Goal: Information Seeking & Learning: Learn about a topic

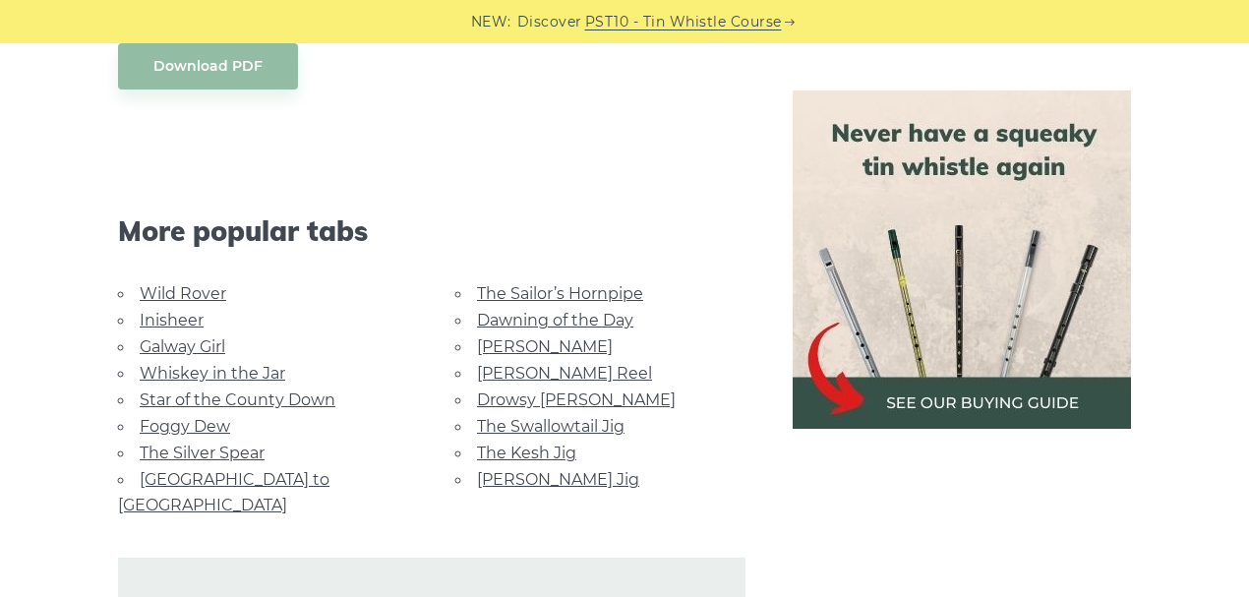
scroll to position [1181, 0]
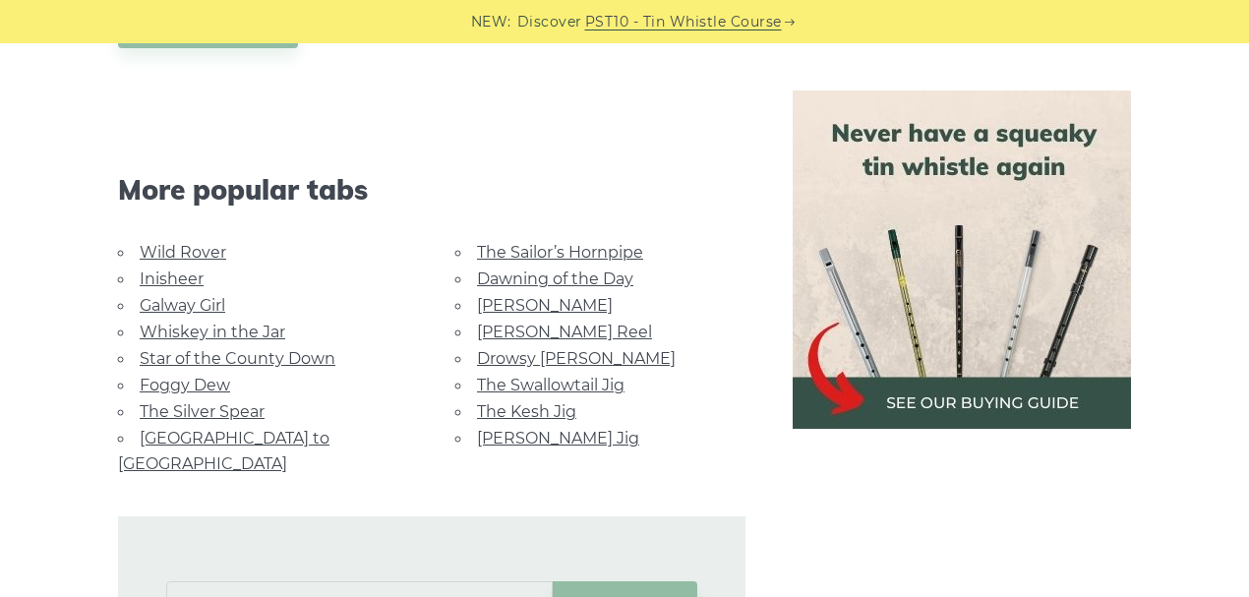
click at [199, 353] on link "Star of the County Down" at bounding box center [238, 358] width 196 height 19
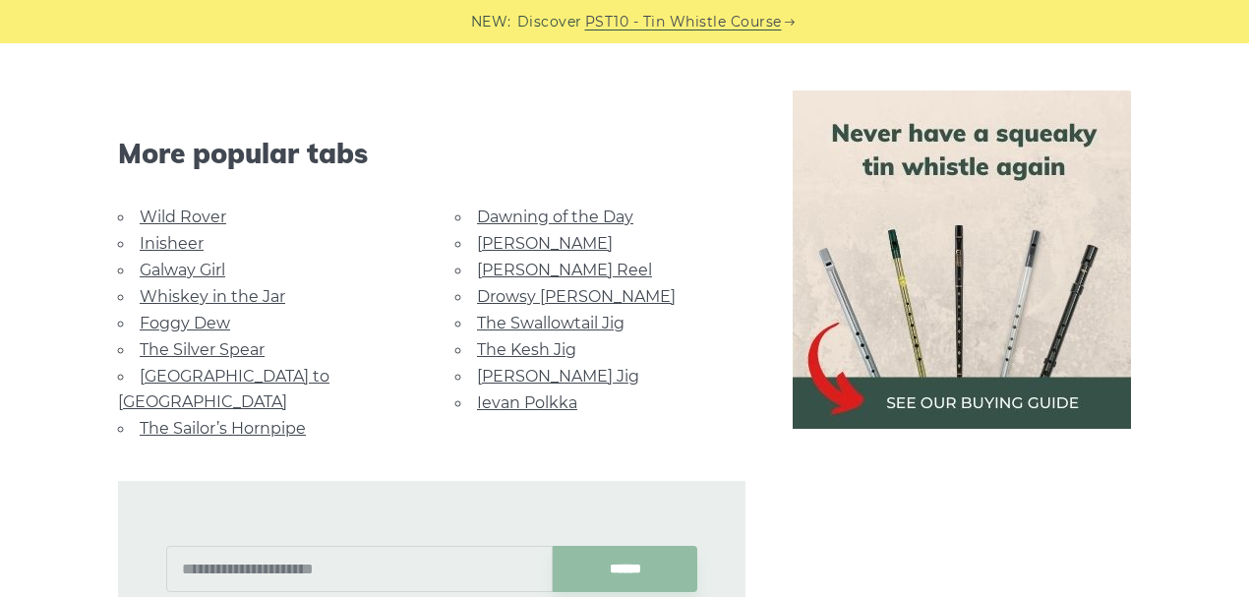
scroll to position [1181, 0]
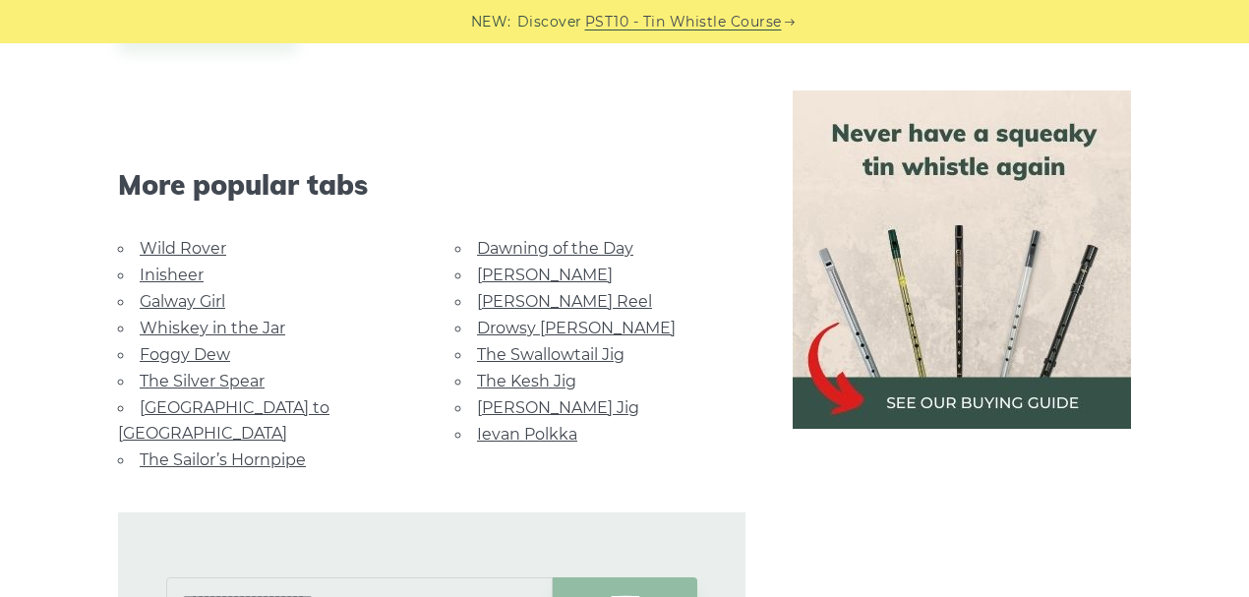
click at [233, 324] on link "Whiskey in the Jar" at bounding box center [213, 328] width 146 height 19
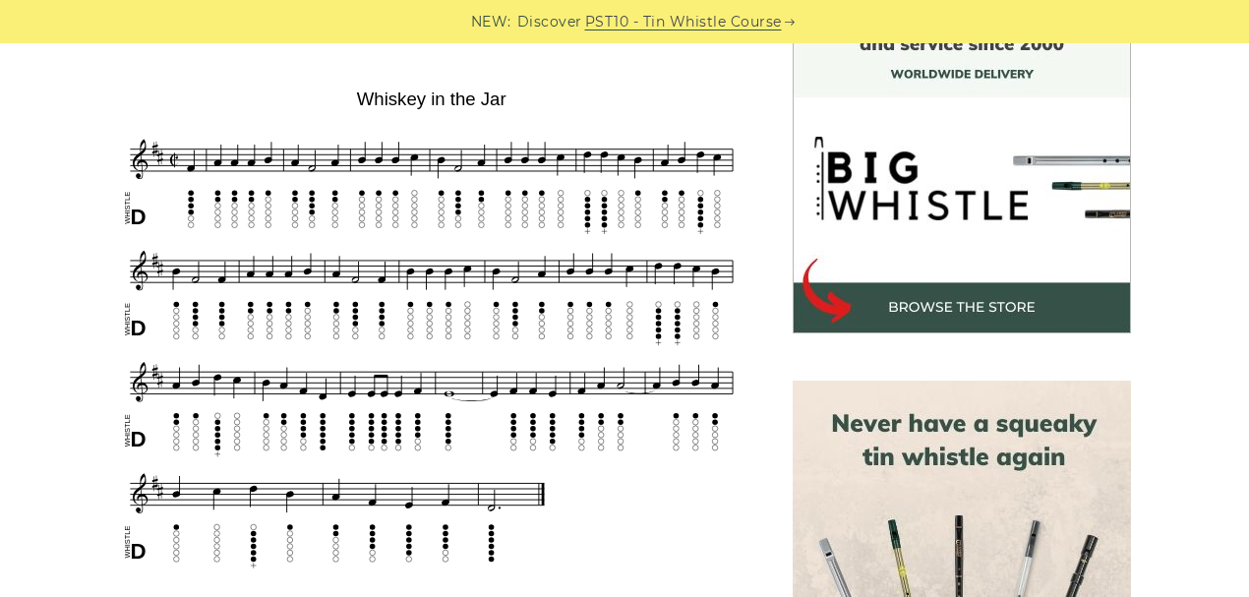
scroll to position [590, 0]
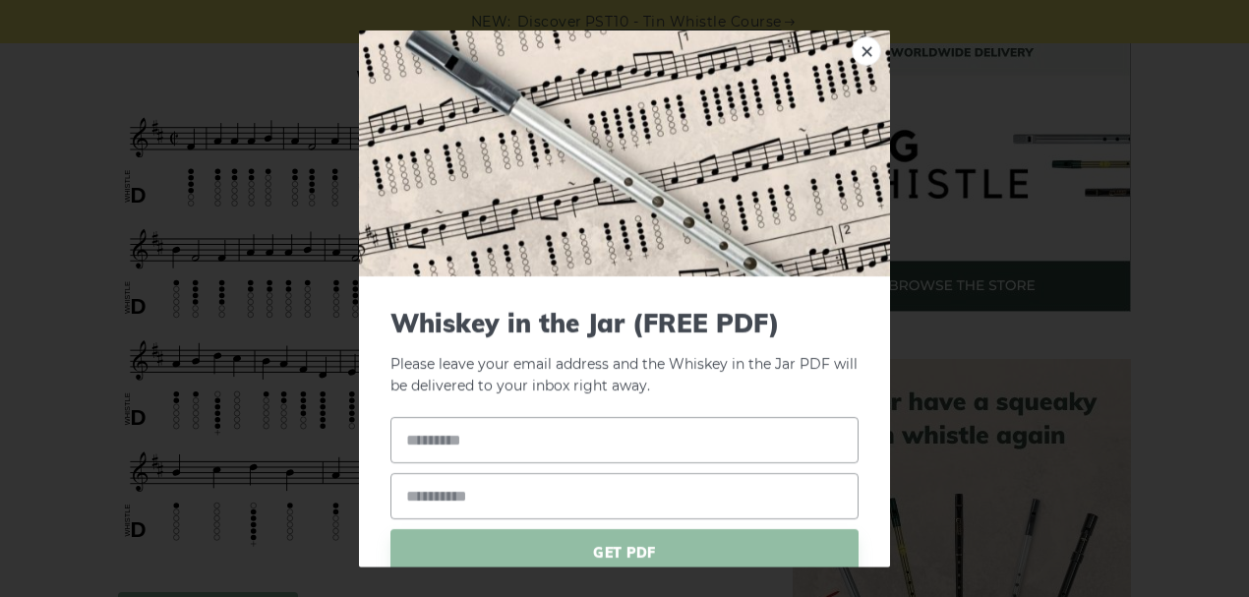
drag, startPoint x: 405, startPoint y: 256, endPoint x: 850, endPoint y: 51, distance: 489.5
click at [852, 51] on link "×" at bounding box center [867, 50] width 30 height 30
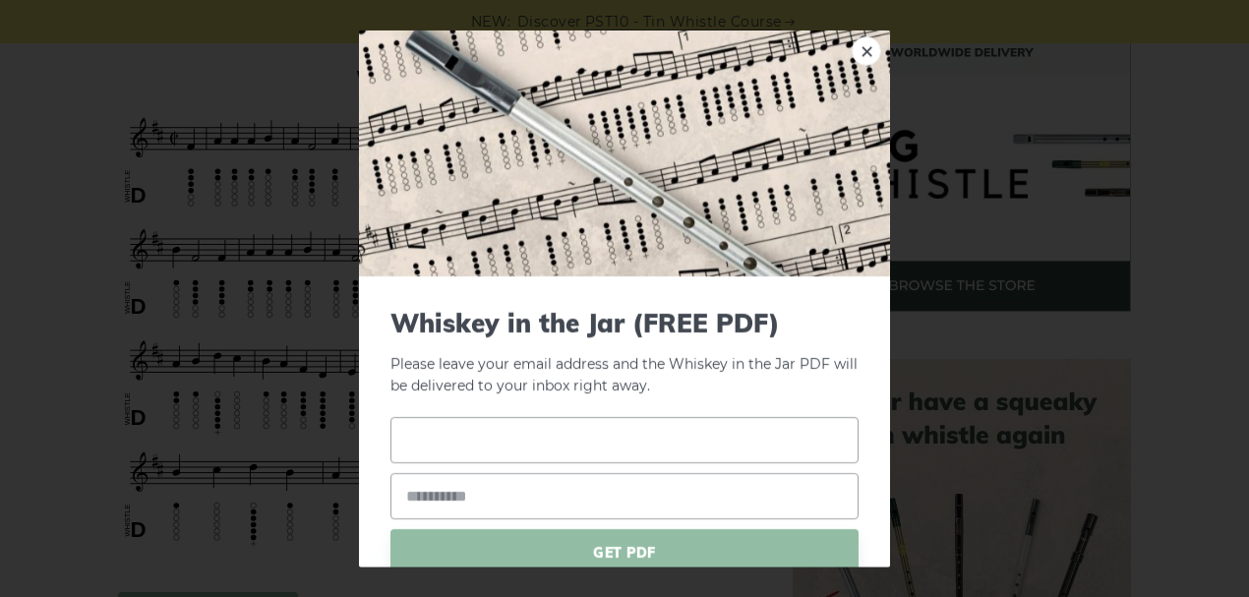
click at [568, 445] on input "text" at bounding box center [625, 440] width 468 height 46
click at [855, 54] on link "×" at bounding box center [867, 50] width 30 height 30
